Goal: Task Accomplishment & Management: Manage account settings

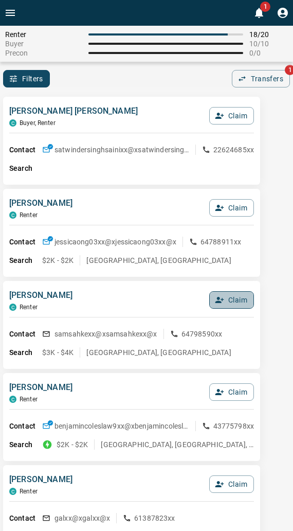
click at [229, 295] on button "Claim" at bounding box center [231, 299] width 45 height 17
click at [229, 295] on button "Confirm Claim" at bounding box center [218, 299] width 74 height 17
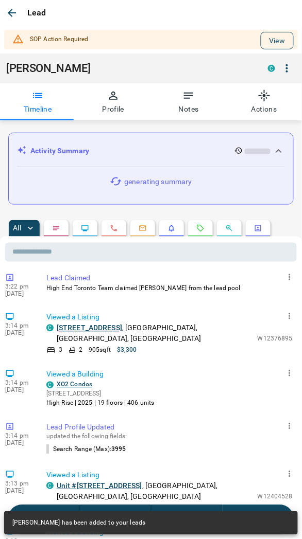
click at [261, 43] on button "View" at bounding box center [276, 40] width 33 height 17
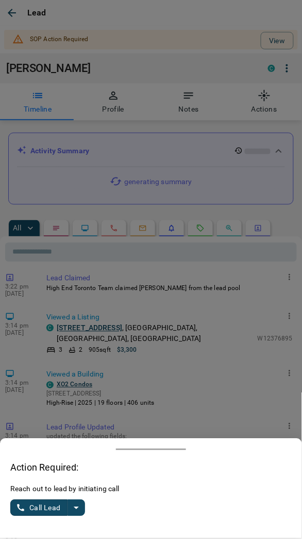
click at [75, 503] on icon "split button" at bounding box center [76, 508] width 12 height 12
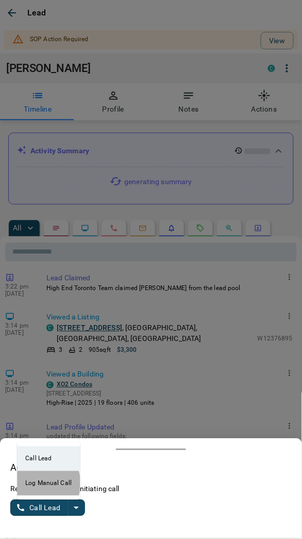
click at [31, 484] on li "Log Manual Call" at bounding box center [48, 483] width 63 height 25
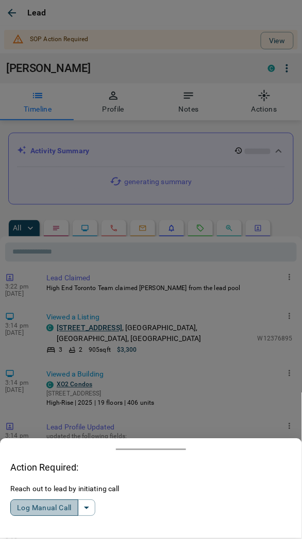
click at [38, 505] on button "Log Manual Call" at bounding box center [44, 508] width 68 height 16
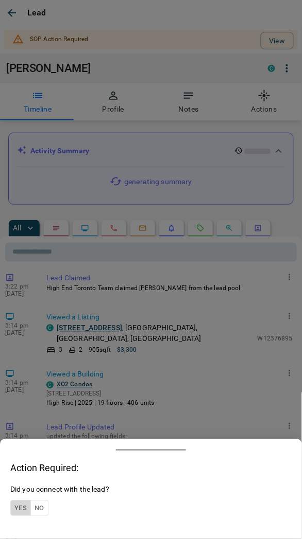
click at [17, 505] on button "Yes" at bounding box center [20, 509] width 21 height 16
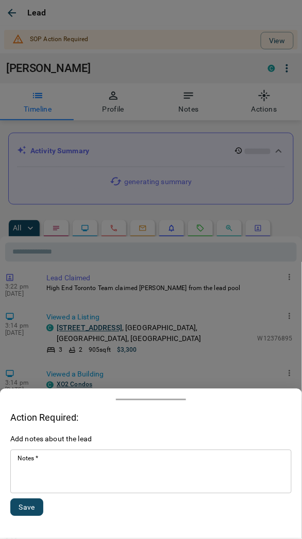
click at [55, 474] on textarea "Notes   *" at bounding box center [150, 472] width 267 height 35
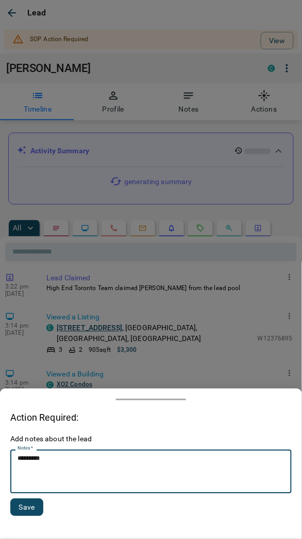
type textarea "*********"
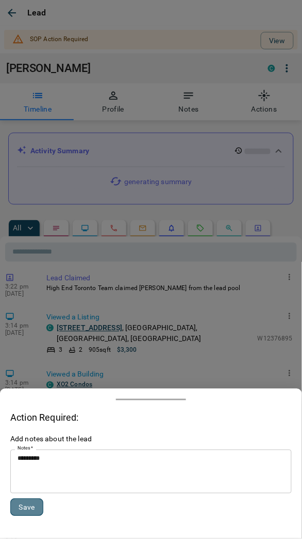
click at [28, 512] on button "Save" at bounding box center [26, 507] width 33 height 17
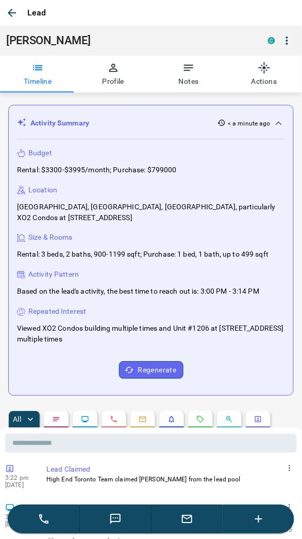
click at [12, 13] on icon "button" at bounding box center [12, 13] width 8 height 8
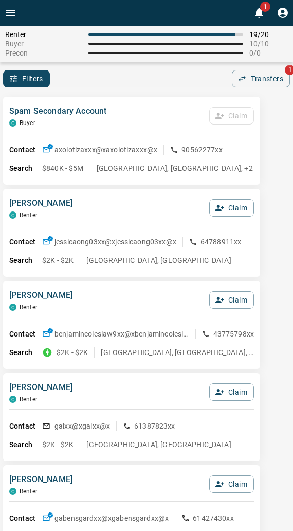
click at [122, 102] on div "Spam Secondary Account C Buyer Claim Contact axolotlzaxxx@x axolotlzaxxx@x 9056…" at bounding box center [131, 141] width 257 height 88
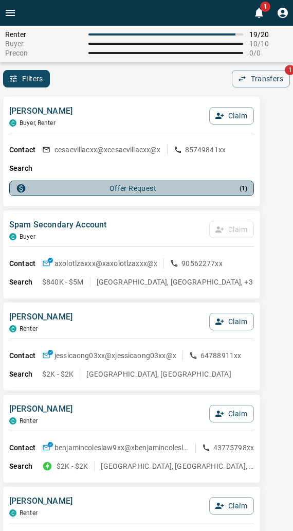
click at [141, 193] on div "Offer Request ( 1 )" at bounding box center [132, 188] width 232 height 10
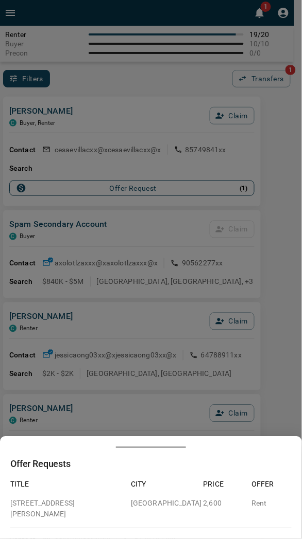
click at [141, 193] on div at bounding box center [151, 269] width 302 height 539
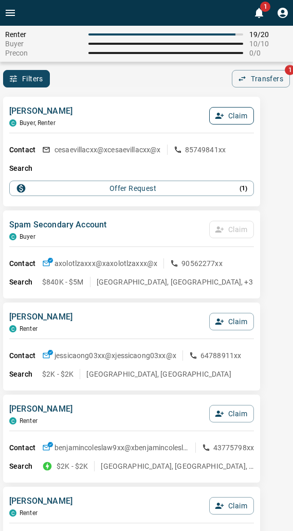
click at [218, 119] on icon "button" at bounding box center [219, 115] width 9 height 9
click at [218, 119] on button "Confirm Claim" at bounding box center [218, 115] width 74 height 17
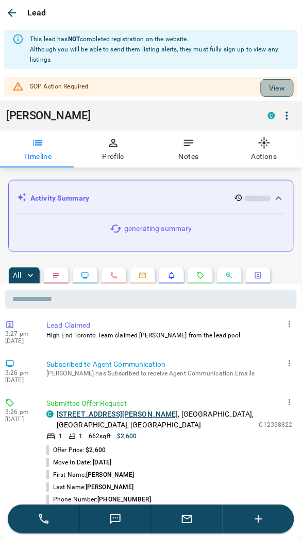
click at [262, 83] on button "View" at bounding box center [276, 87] width 33 height 17
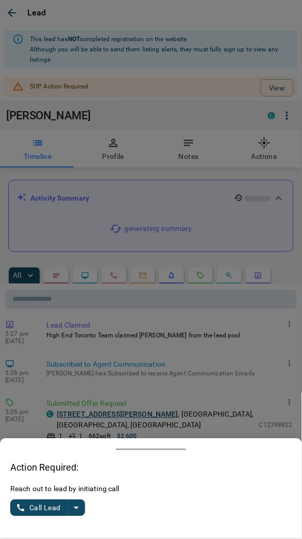
click at [81, 506] on icon "split button" at bounding box center [76, 508] width 12 height 12
click at [57, 482] on li "Log Manual Call" at bounding box center [48, 483] width 63 height 25
click at [54, 506] on button "Log Manual Call" at bounding box center [44, 508] width 68 height 16
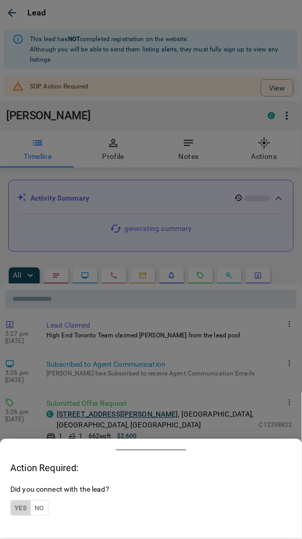
click at [27, 503] on button "Yes" at bounding box center [20, 509] width 21 height 16
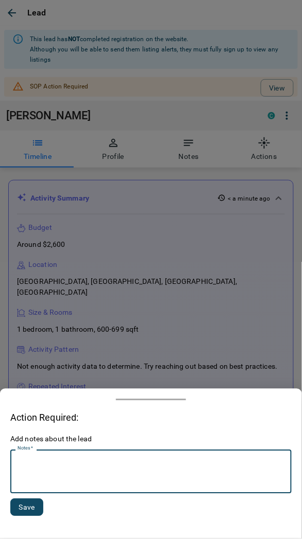
click at [55, 477] on textarea "Notes   *" at bounding box center [150, 472] width 267 height 35
type textarea "*********"
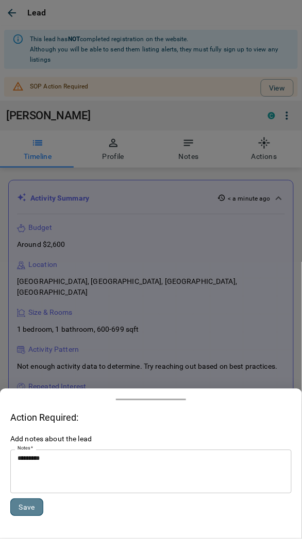
click at [32, 515] on button "Save" at bounding box center [26, 507] width 33 height 17
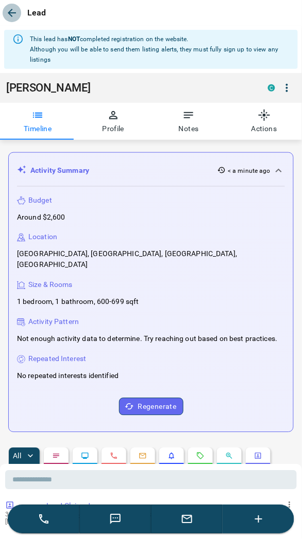
click at [15, 14] on icon "button" at bounding box center [12, 13] width 12 height 12
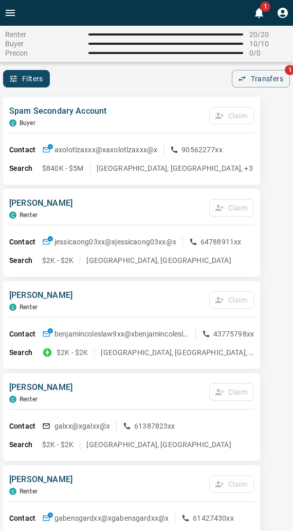
click at [137, 85] on div "Filters 0 Transfers 1" at bounding box center [146, 78] width 293 height 17
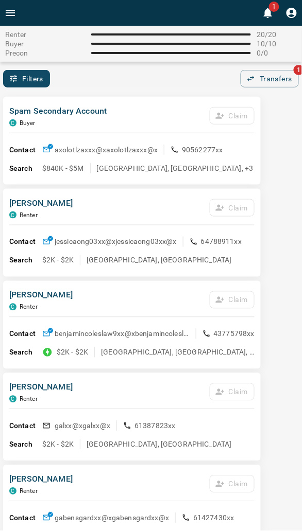
click at [150, 84] on div "Filters 0 Transfers 1" at bounding box center [151, 78] width 302 height 17
